Goal: Communication & Community: Answer question/provide support

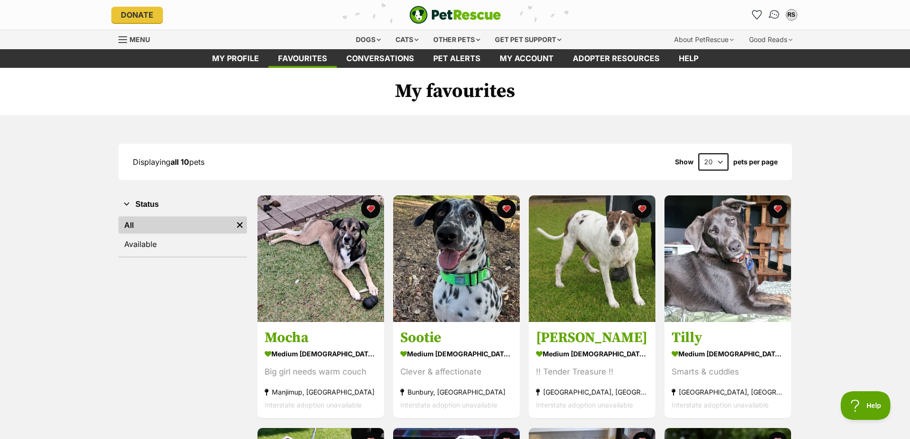
click at [775, 15] on img "Conversations" at bounding box center [774, 15] width 13 height 12
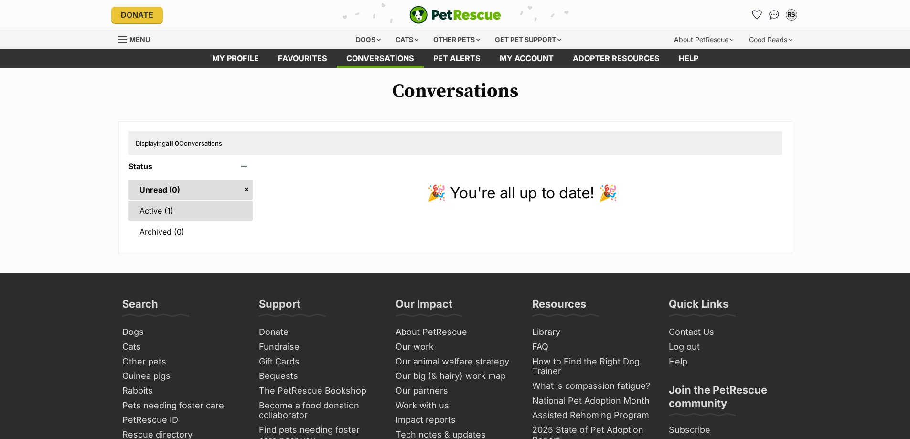
click at [176, 209] on link "Active (1)" at bounding box center [191, 211] width 125 height 20
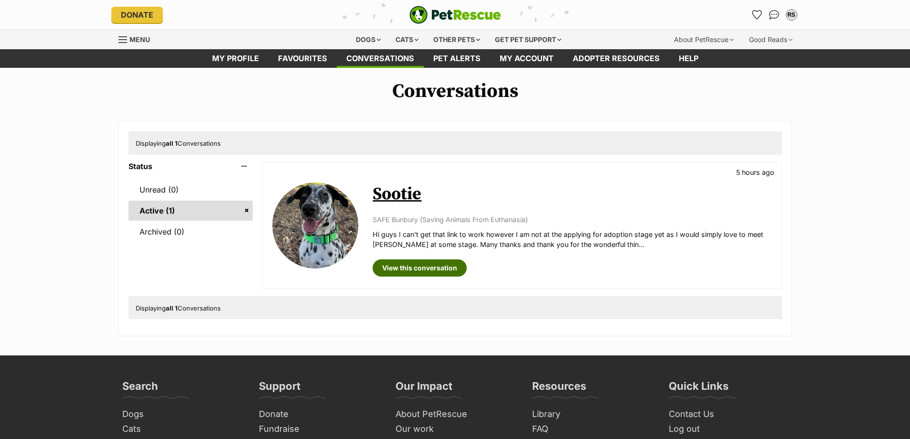
click at [430, 267] on link "View this conversation" at bounding box center [420, 267] width 94 height 17
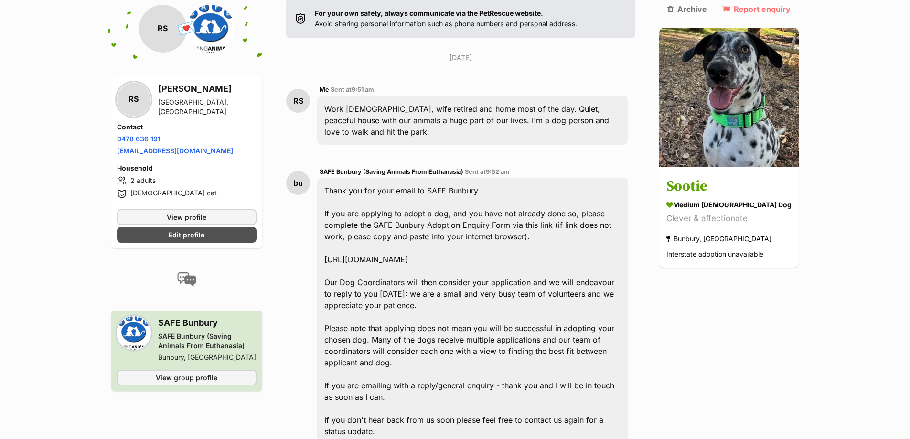
scroll to position [193, 0]
click at [408, 255] on link "https://aus01b.sheltermanager.com/service?account=sb1266&method=online_form_htm…" at bounding box center [366, 260] width 84 height 10
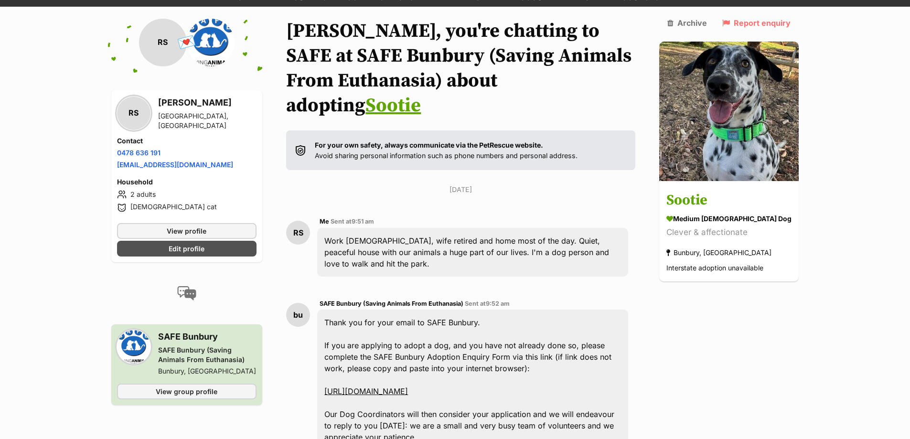
scroll to position [49, 0]
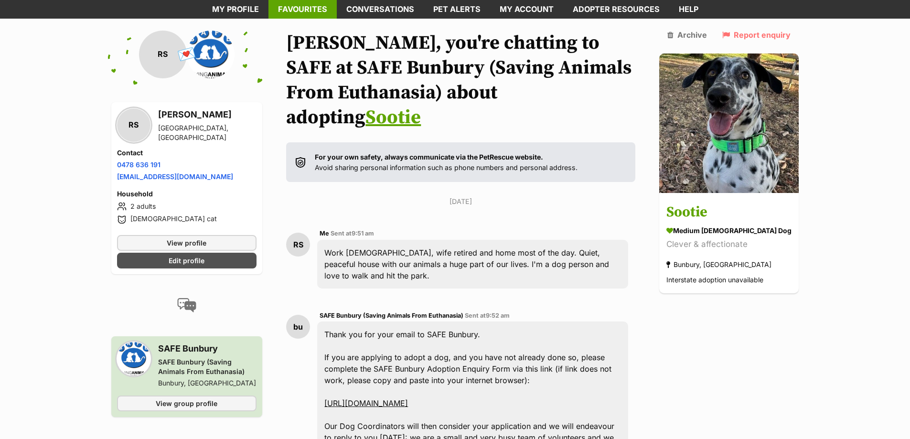
click at [310, 7] on link "Favourites" at bounding box center [303, 9] width 68 height 19
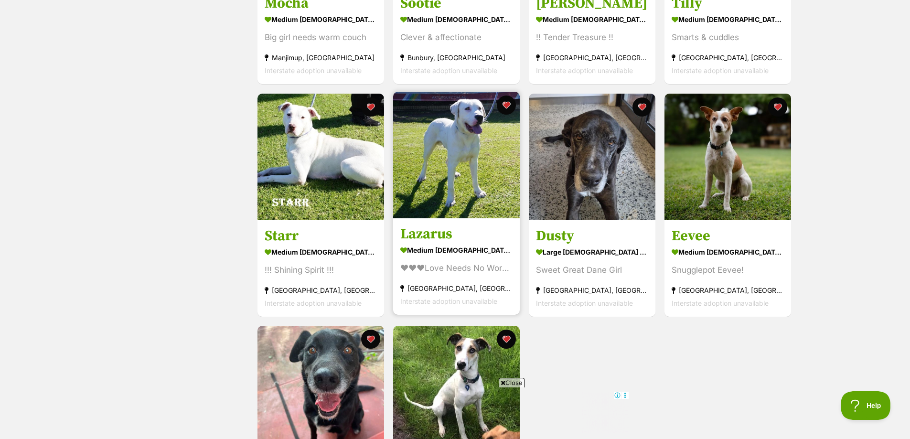
click at [463, 172] on img at bounding box center [456, 155] width 127 height 127
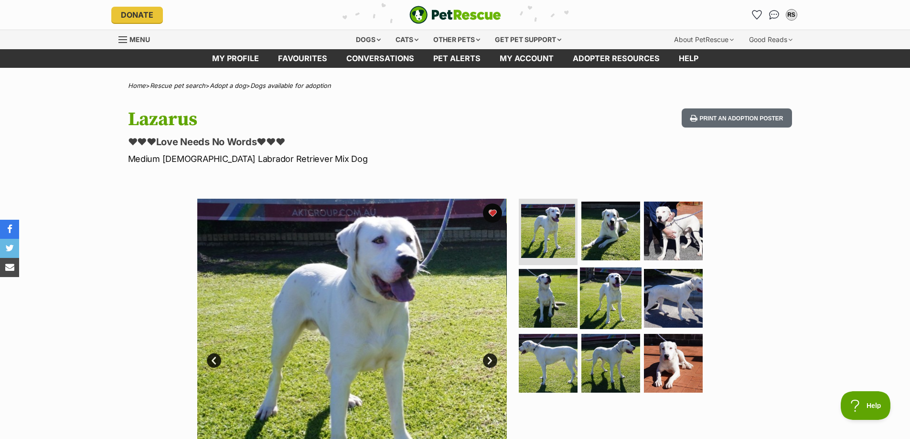
click at [607, 305] on img at bounding box center [611, 299] width 62 height 62
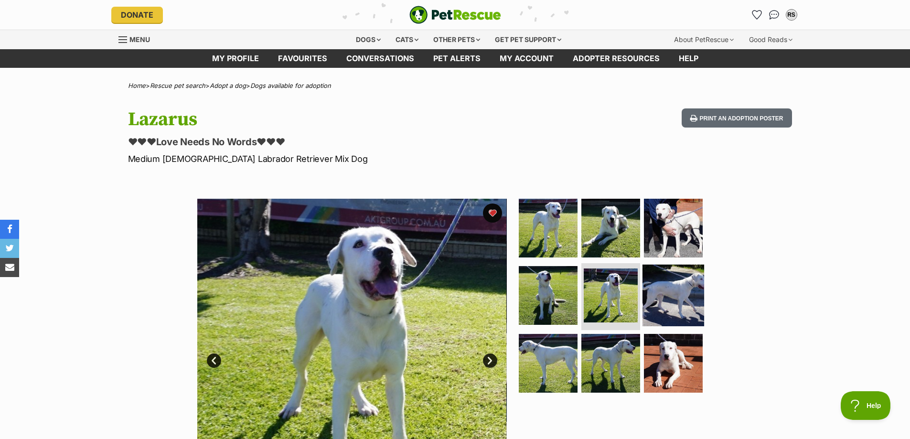
click at [667, 294] on img at bounding box center [674, 296] width 62 height 62
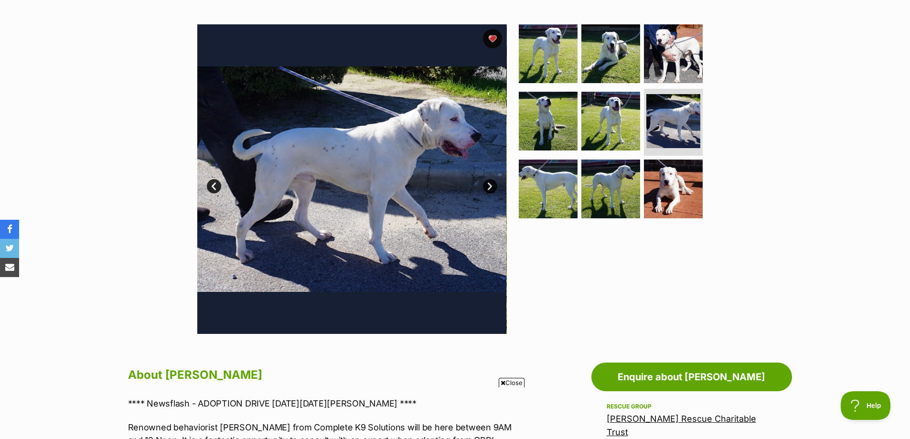
scroll to position [191, 0]
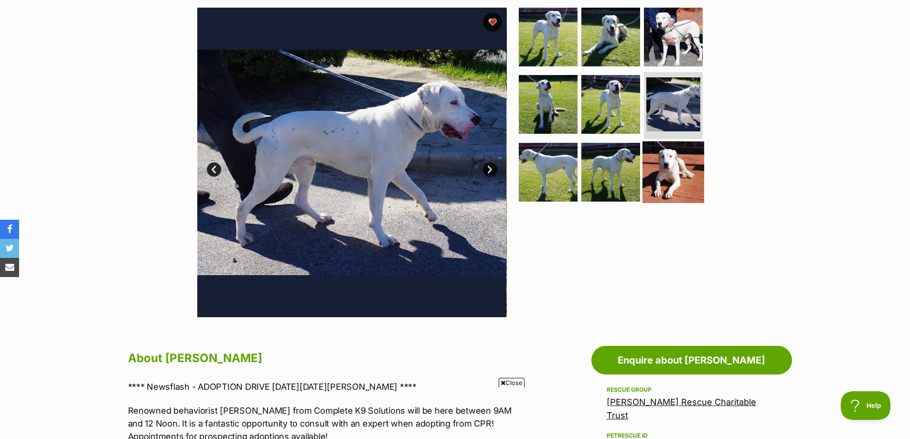
click at [665, 178] on img at bounding box center [674, 172] width 62 height 62
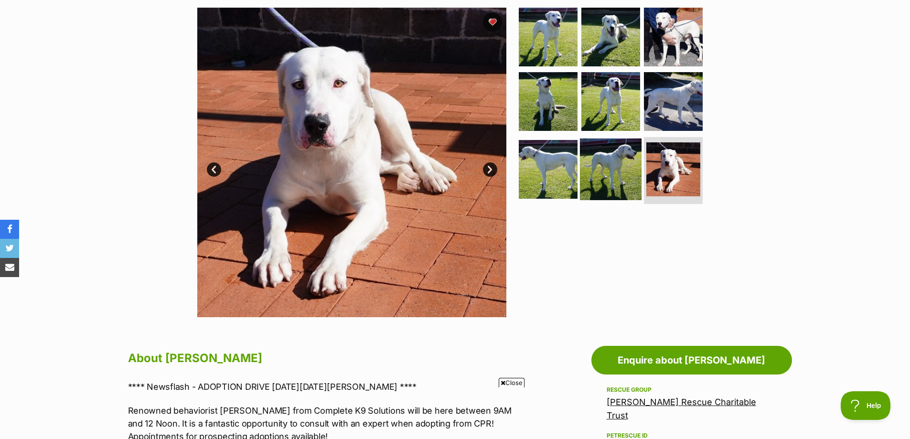
click at [610, 163] on img at bounding box center [611, 170] width 62 height 62
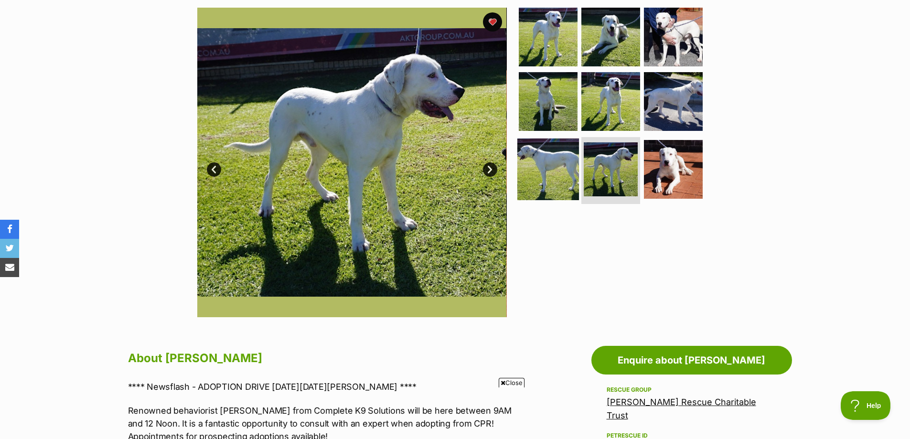
click at [550, 160] on img at bounding box center [548, 170] width 62 height 62
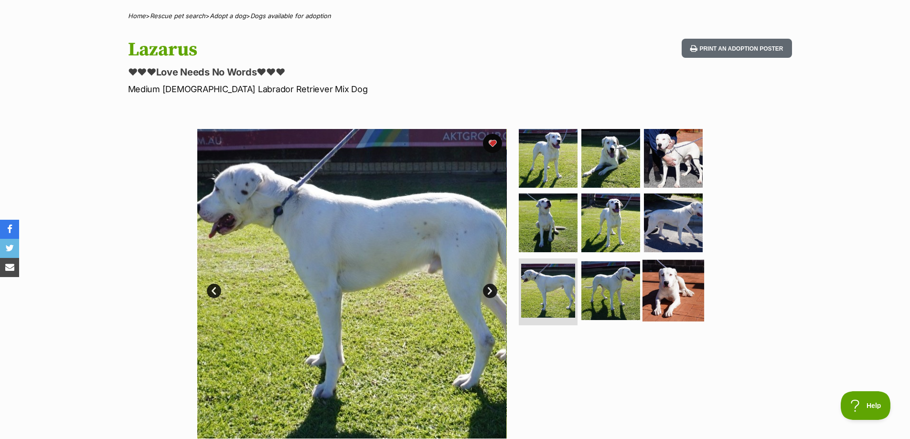
scroll to position [0, 0]
